Goal: Use online tool/utility: Utilize a website feature to perform a specific function

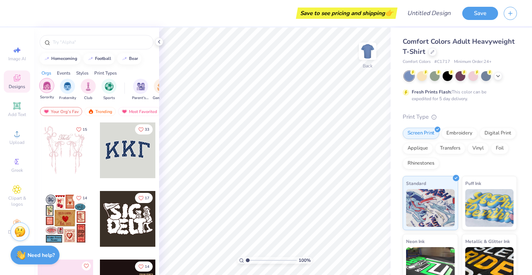
click at [52, 87] on div "filter for Sorority" at bounding box center [46, 85] width 15 height 15
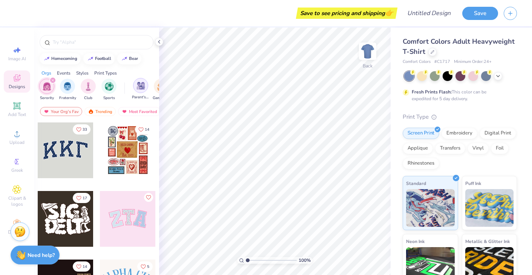
click at [139, 91] on div "filter for Parent's Weekend" at bounding box center [140, 85] width 15 height 15
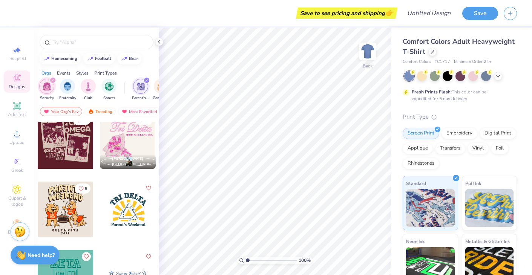
scroll to position [123, 0]
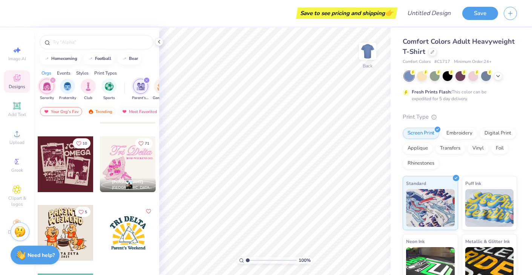
click at [77, 178] on div at bounding box center [66, 165] width 56 height 56
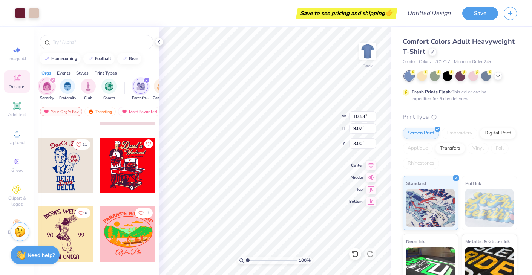
scroll to position [5816, 0]
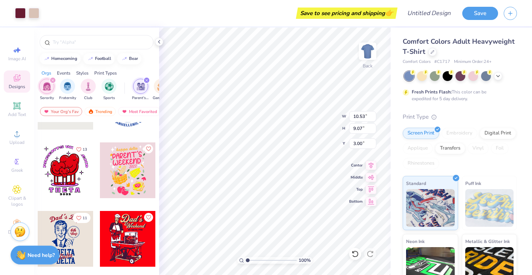
click at [74, 177] on div at bounding box center [66, 171] width 56 height 56
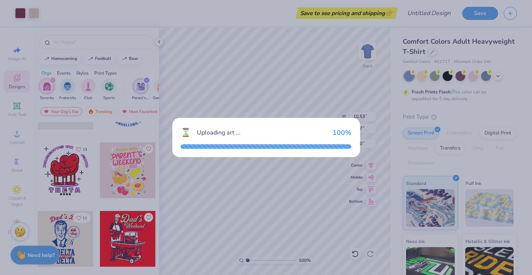
type input "10.40"
type input "11.62"
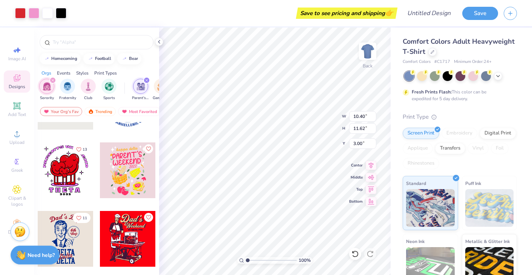
type input "9.16"
type input "10.53"
type input "9.07"
type input "3.00"
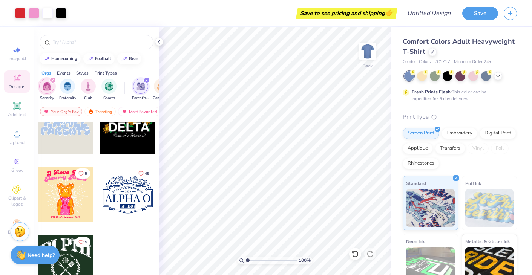
scroll to position [9156, 0]
